Goal: Use online tool/utility: Utilize a website feature to perform a specific function

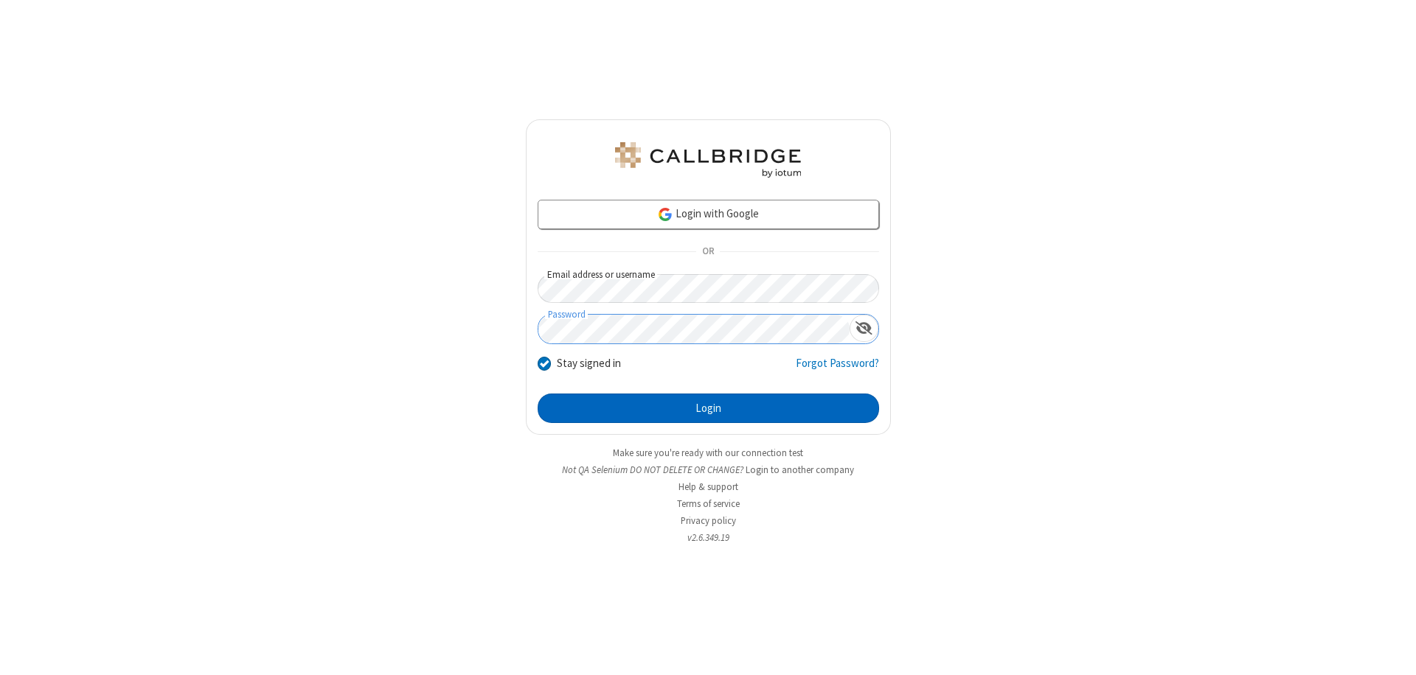
click at [708, 408] on button "Login" at bounding box center [707, 408] width 341 height 29
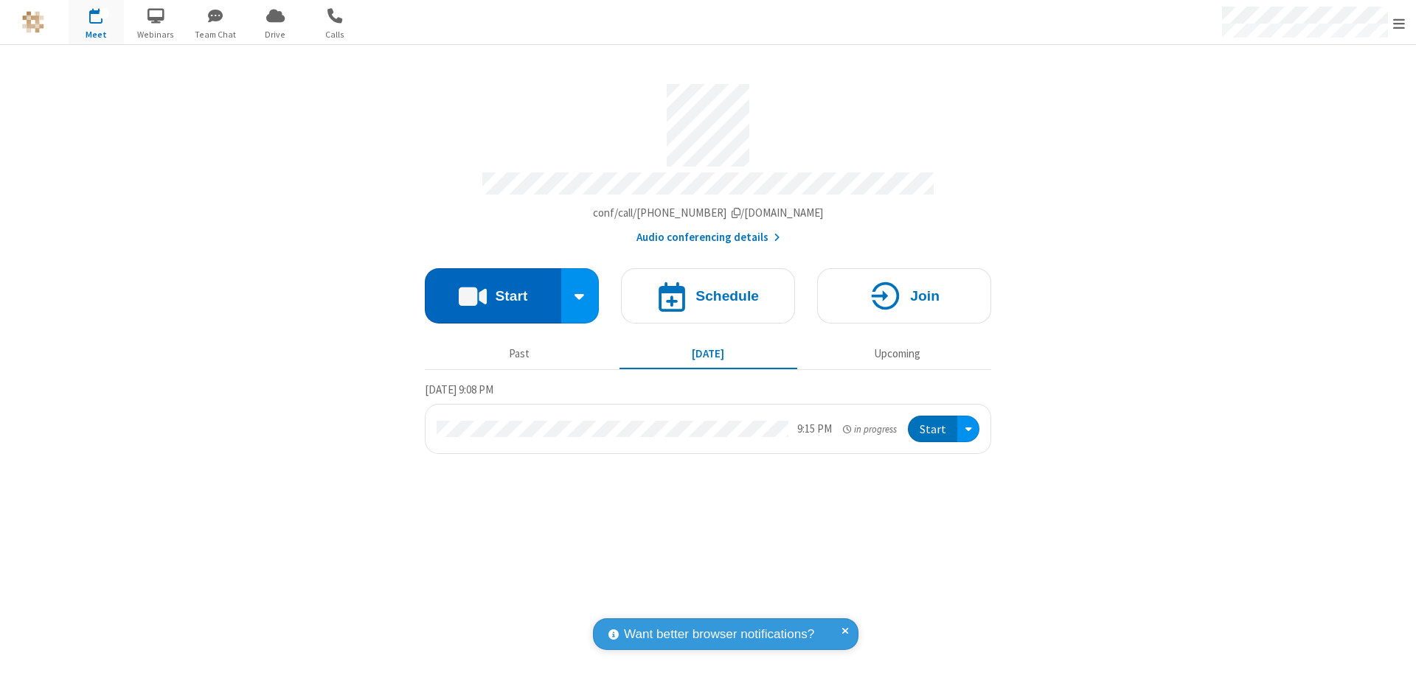
click at [493, 289] on button "Start" at bounding box center [493, 295] width 136 height 55
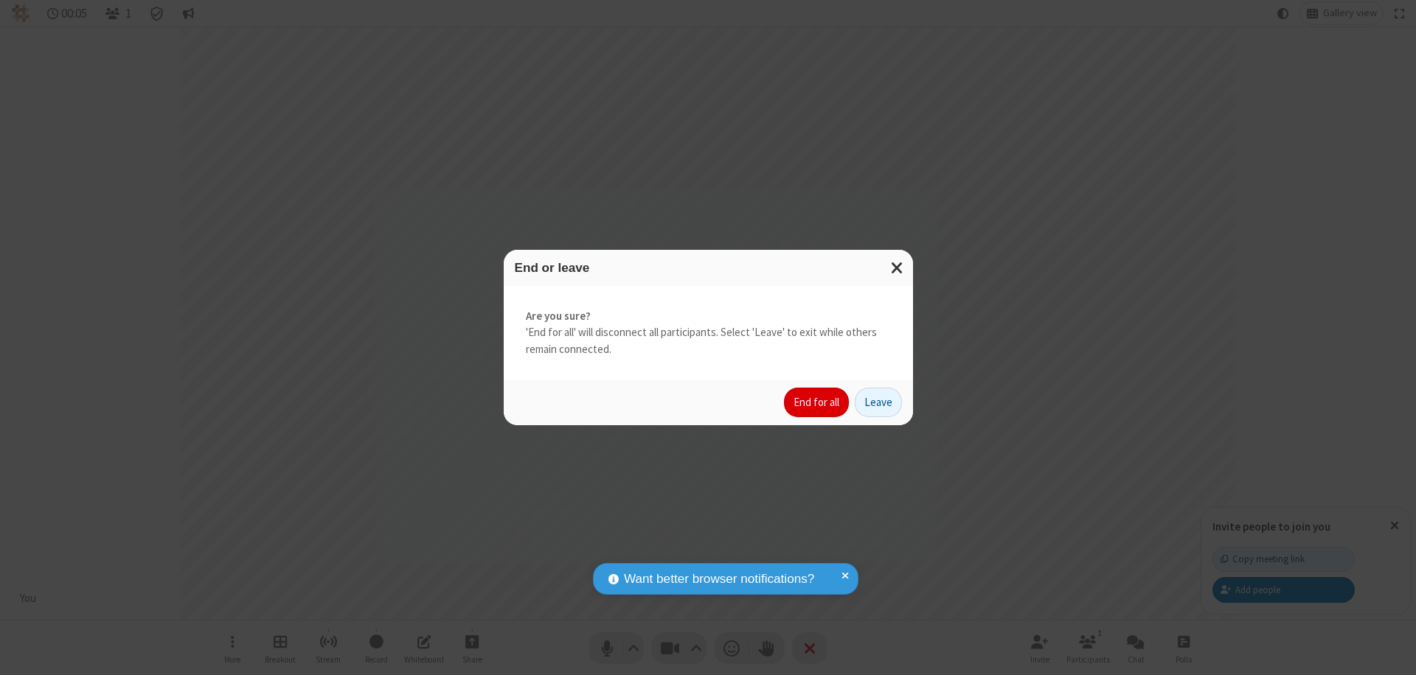
click at [817, 403] on button "End for all" at bounding box center [816, 402] width 65 height 29
